Goal: Information Seeking & Learning: Learn about a topic

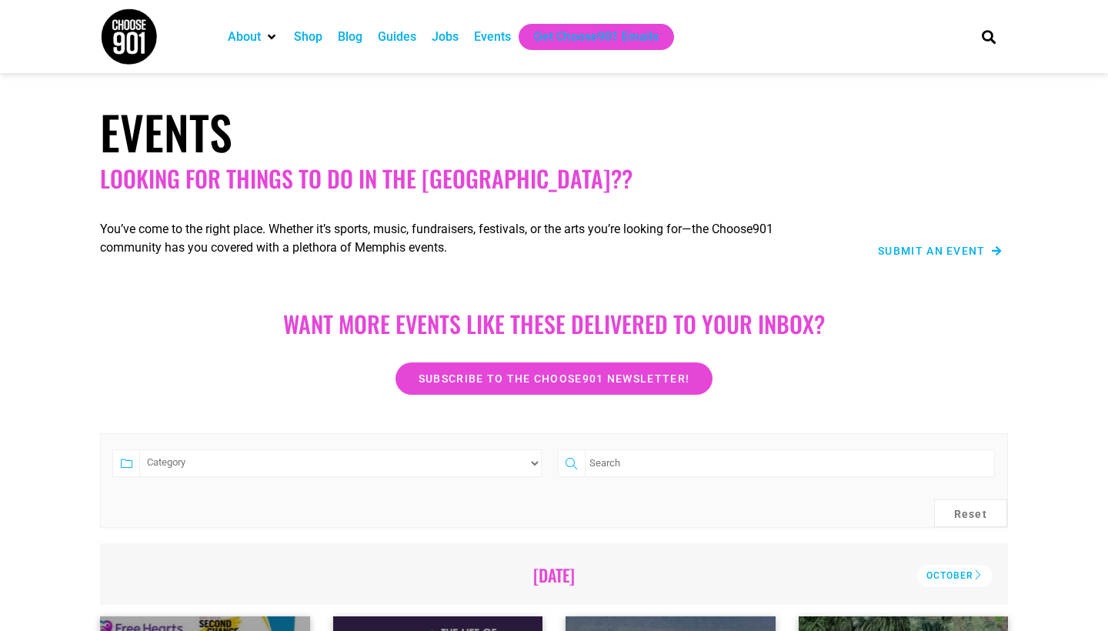
click at [449, 37] on div "Jobs" at bounding box center [445, 37] width 27 height 18
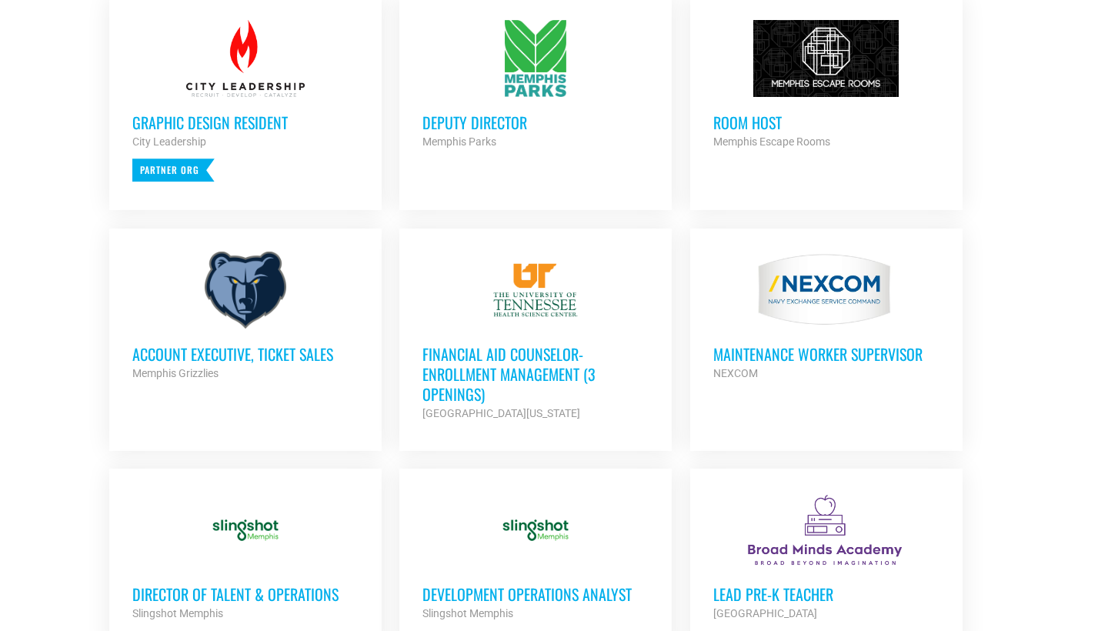
scroll to position [712, 0]
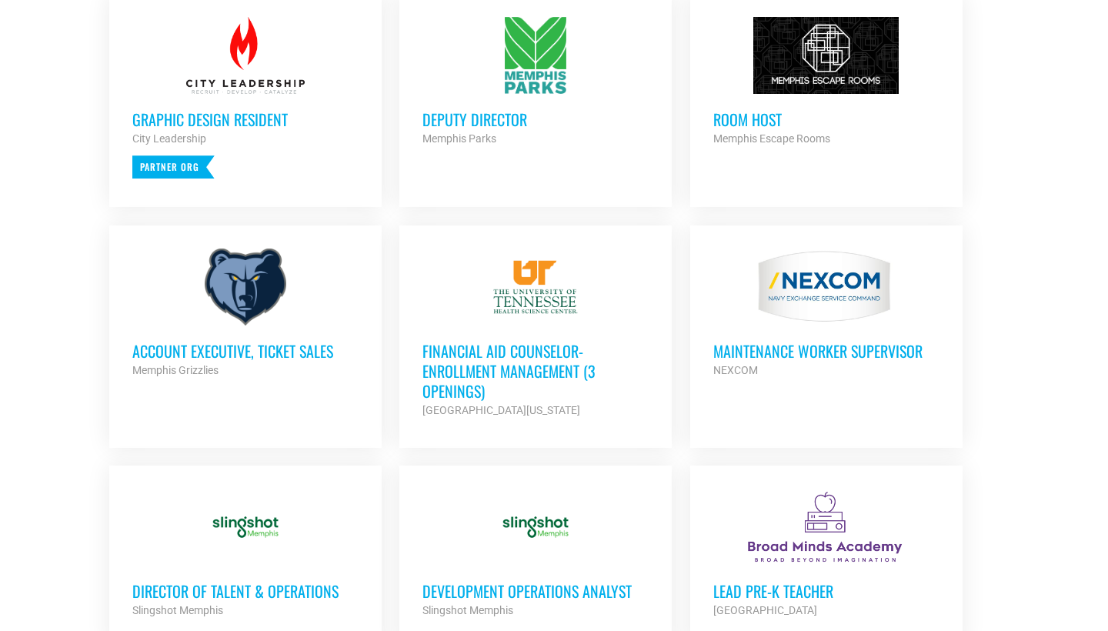
click at [736, 80] on div at bounding box center [826, 55] width 226 height 77
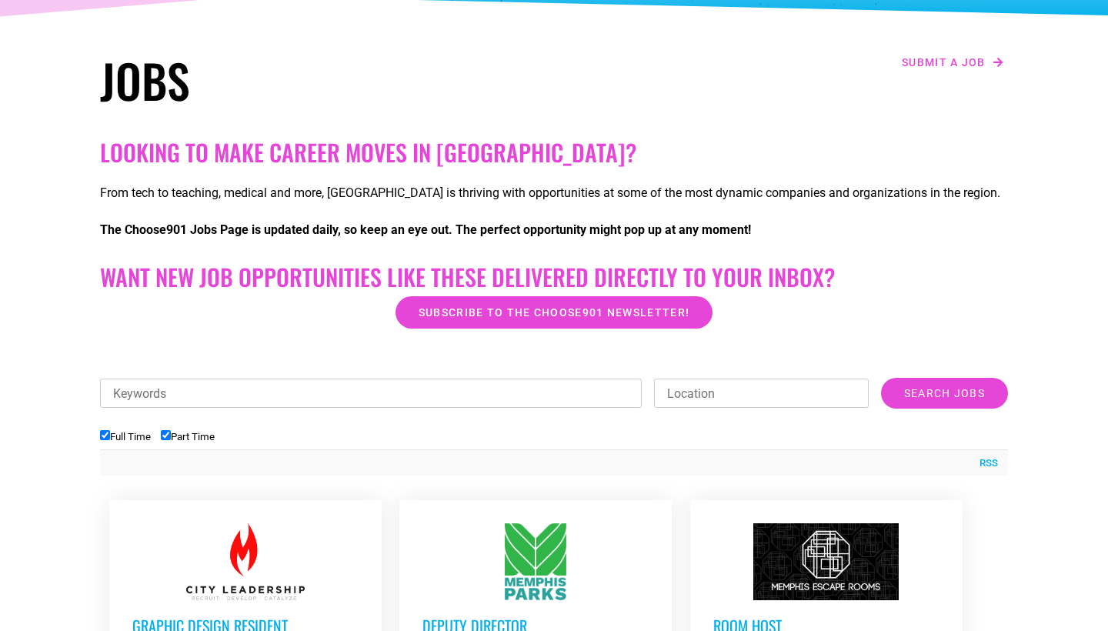
scroll to position [192, 0]
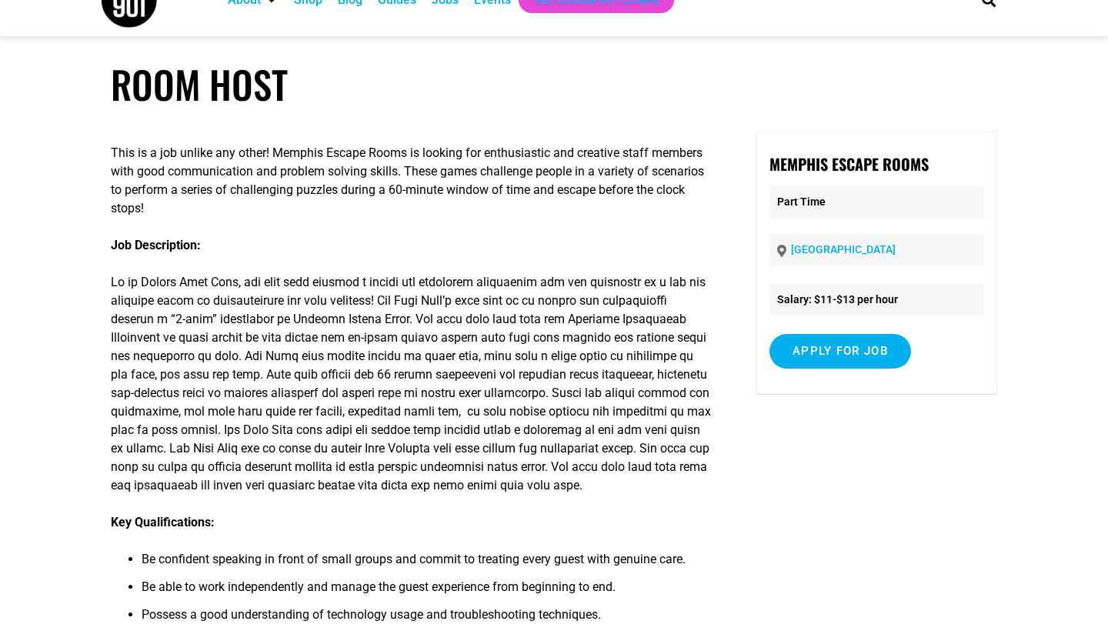
scroll to position [46, 0]
